Goal: Task Accomplishment & Management: Complete application form

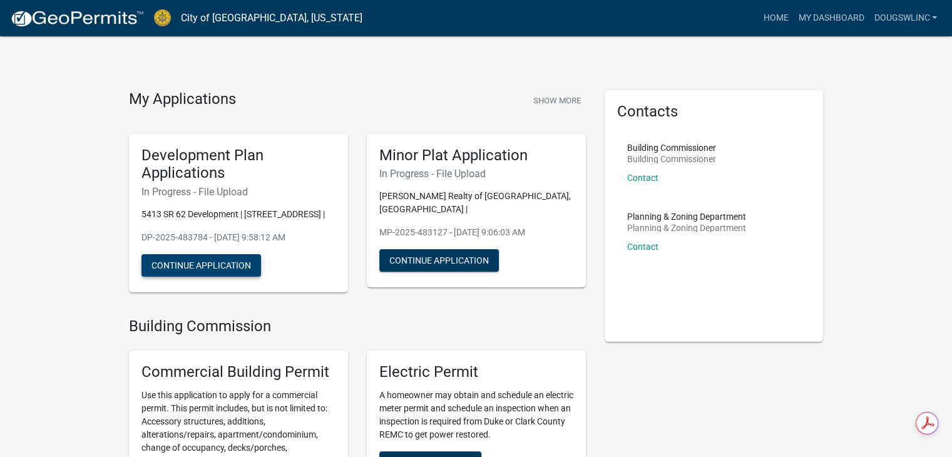
click at [183, 277] on button "Continue Application" at bounding box center [202, 265] width 120 height 23
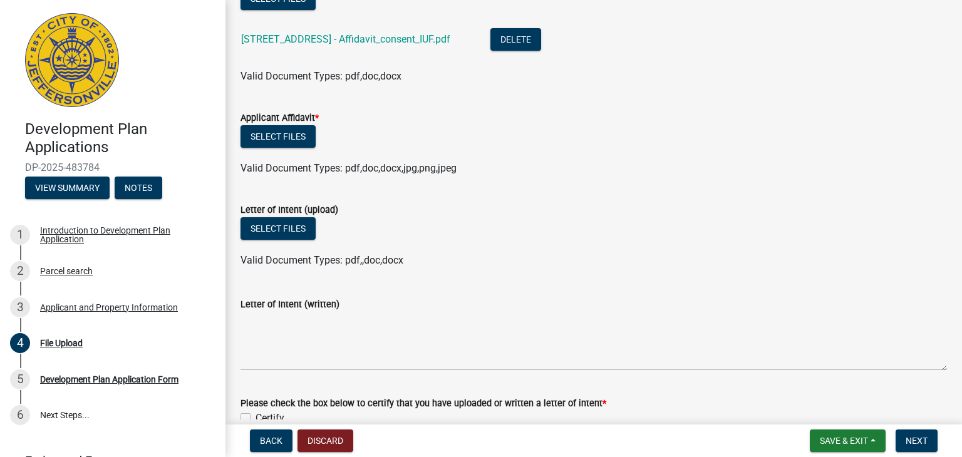
scroll to position [188, 0]
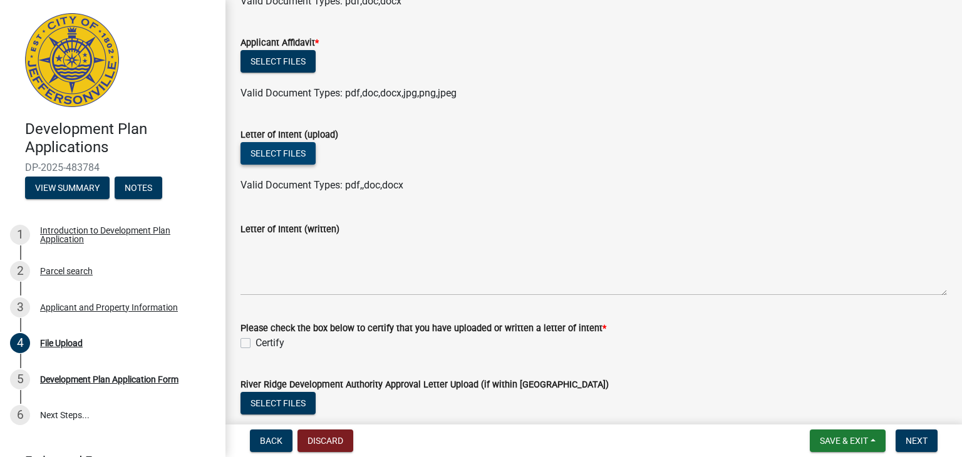
click at [268, 150] on button "Select files" at bounding box center [277, 153] width 75 height 23
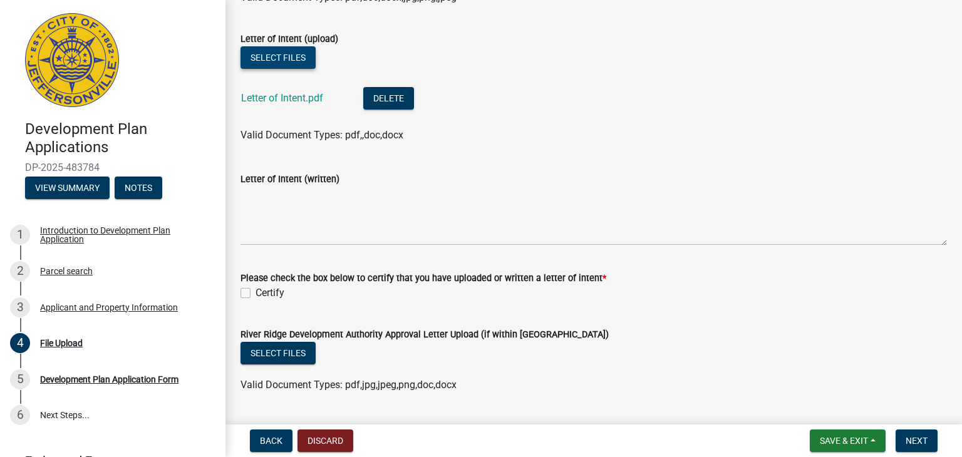
scroll to position [313, 0]
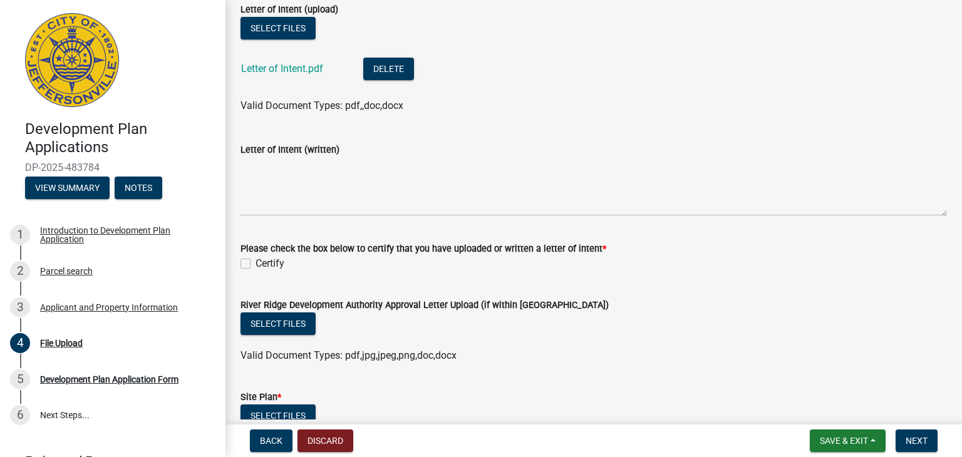
click at [255, 267] on label "Certify" at bounding box center [269, 263] width 29 height 15
click at [255, 264] on input "Certify" at bounding box center [259, 260] width 8 height 8
checkbox input "true"
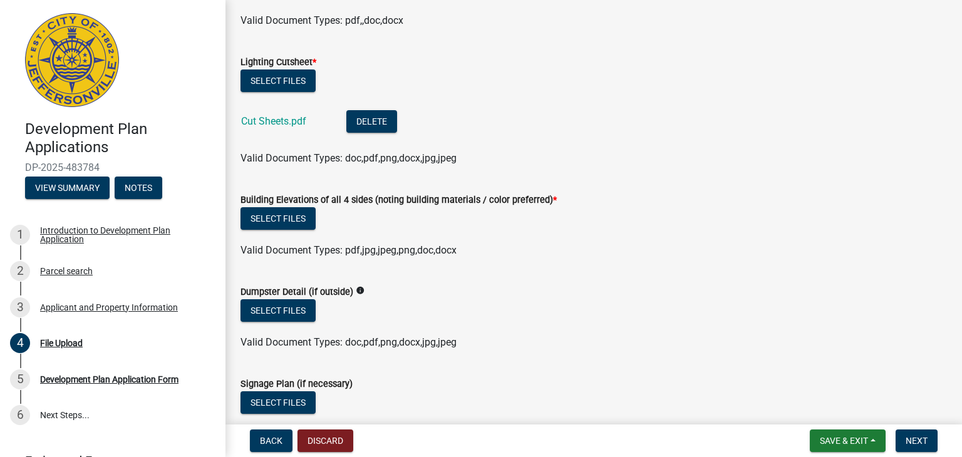
scroll to position [1002, 0]
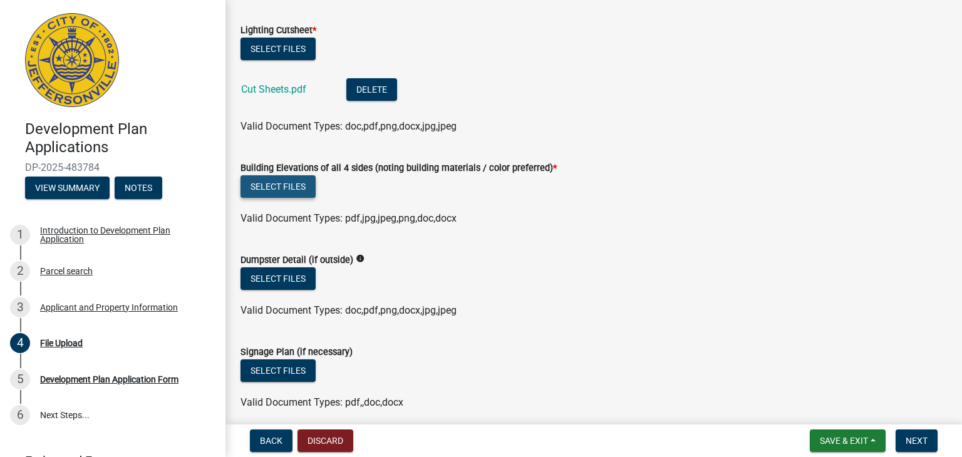
click at [270, 185] on button "Select files" at bounding box center [277, 186] width 75 height 23
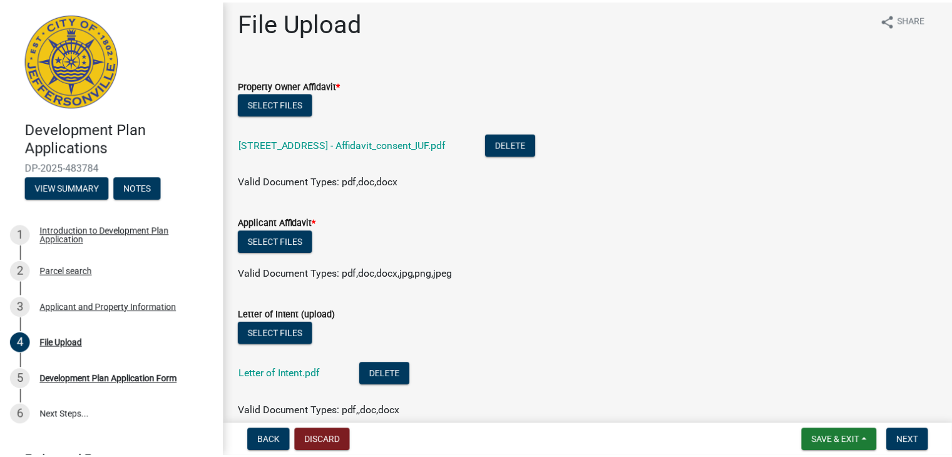
scroll to position [0, 0]
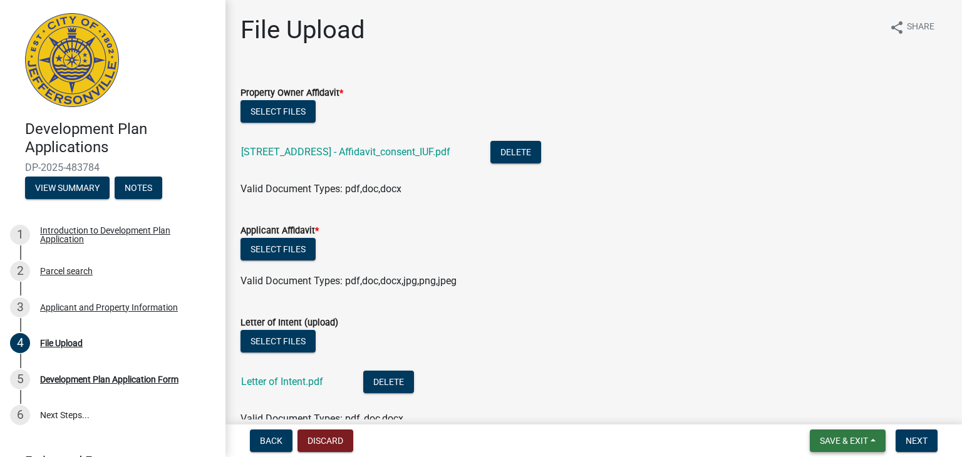
click at [825, 438] on span "Save & Exit" at bounding box center [844, 441] width 48 height 10
click at [817, 411] on button "Save & Exit" at bounding box center [835, 408] width 100 height 30
